Goal: Transaction & Acquisition: Purchase product/service

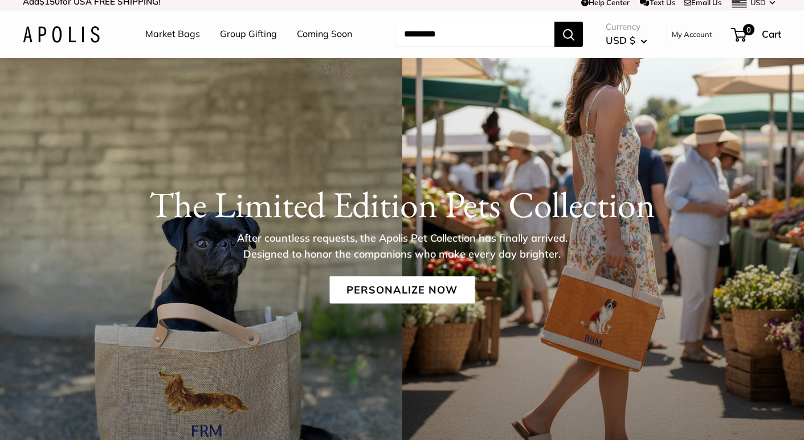
scroll to position [7, 0]
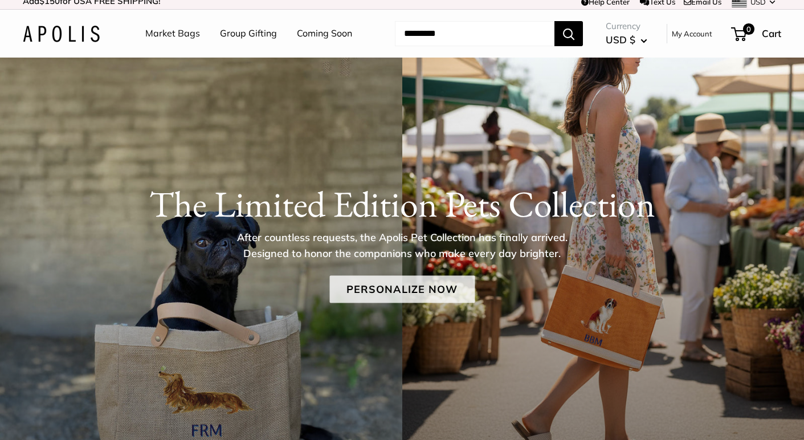
click at [429, 289] on link "Personalize Now" at bounding box center [401, 289] width 145 height 27
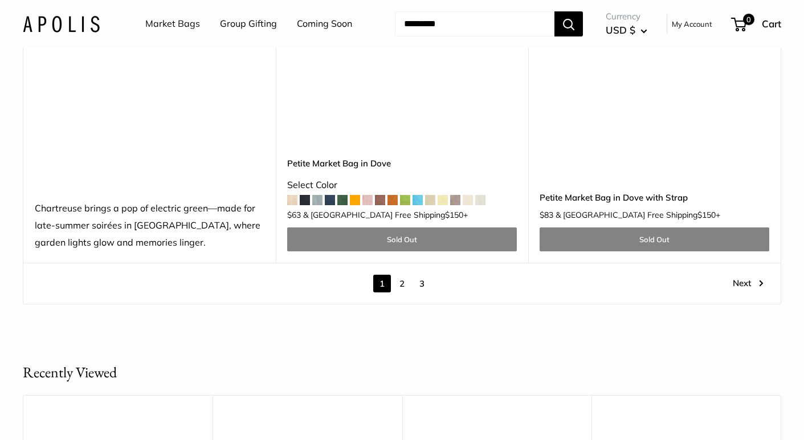
scroll to position [6097, 0]
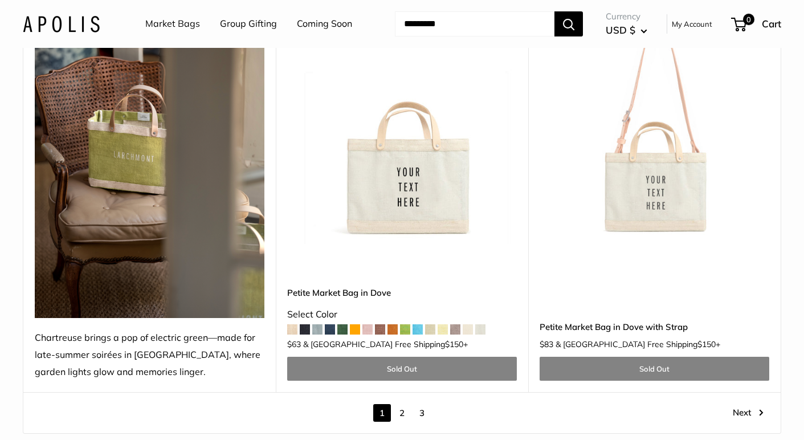
click at [400, 404] on link "2" at bounding box center [402, 413] width 18 height 18
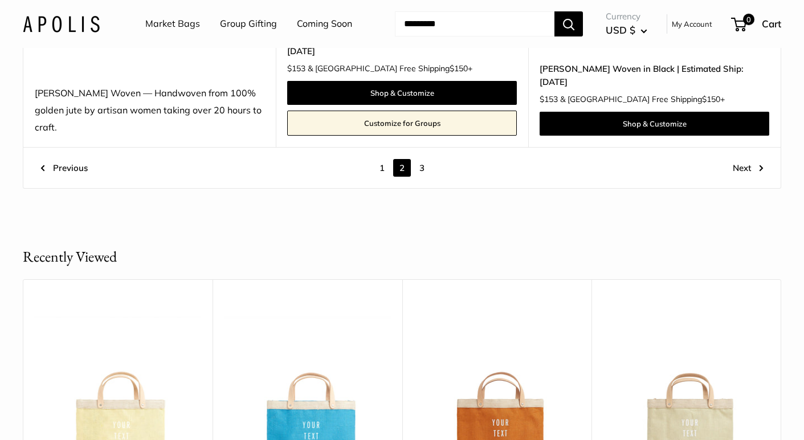
scroll to position [6516, 0]
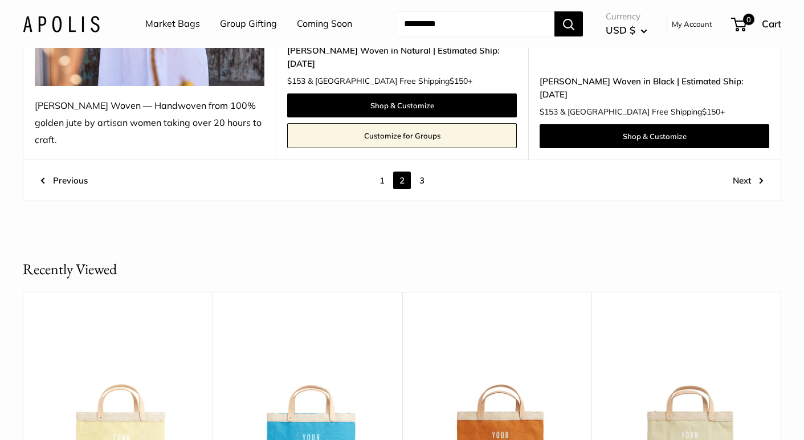
click at [383, 171] on link "1" at bounding box center [382, 180] width 18 height 18
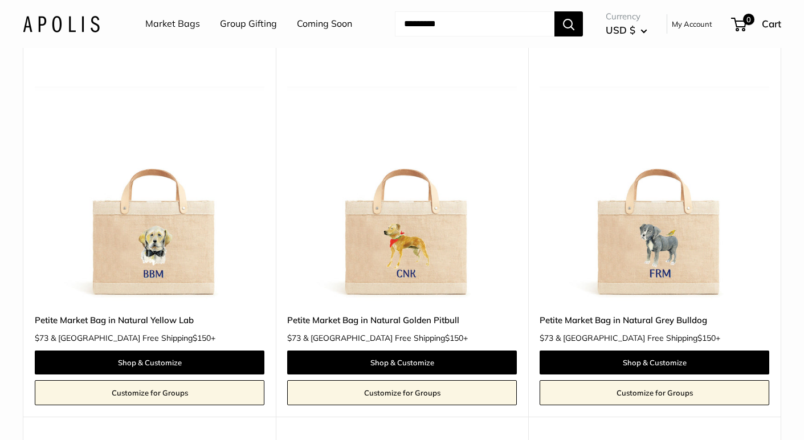
scroll to position [527, 0]
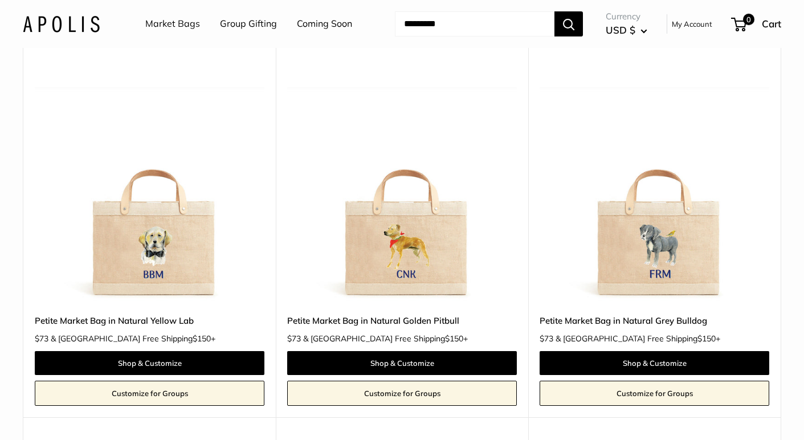
click at [0, 0] on img at bounding box center [0, 0] width 0 height 0
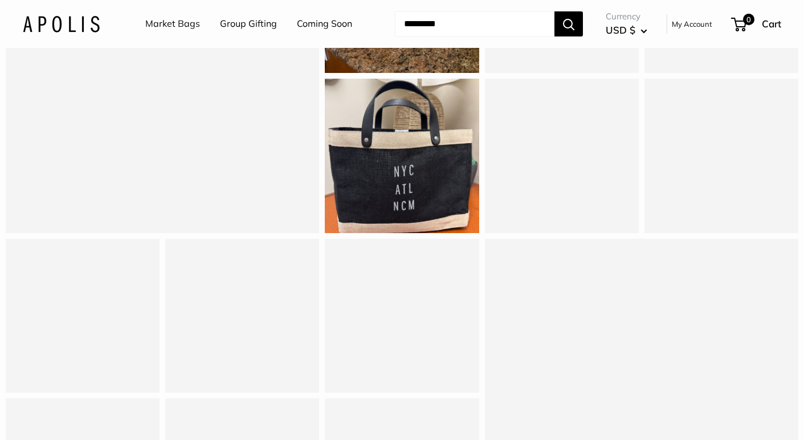
scroll to position [823, 0]
